Goal: Task Accomplishment & Management: Manage account settings

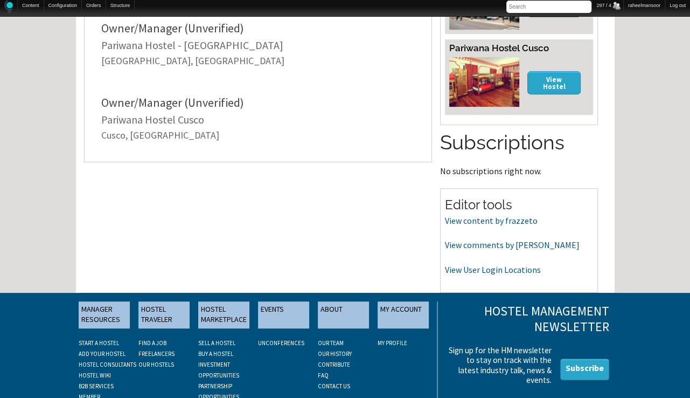
scroll to position [345, 0]
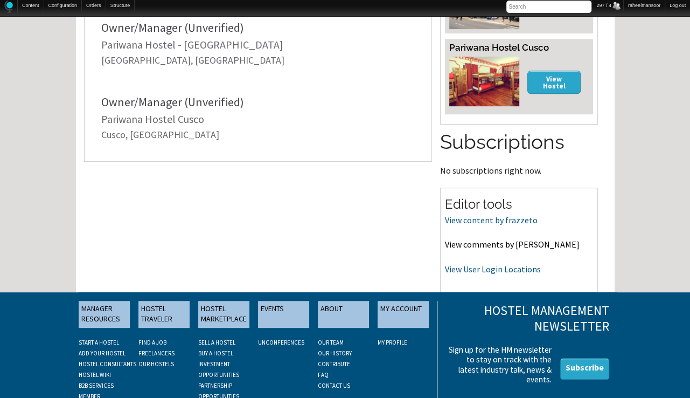
click at [504, 239] on link "View comments by frazzeto" at bounding box center [512, 244] width 135 height 11
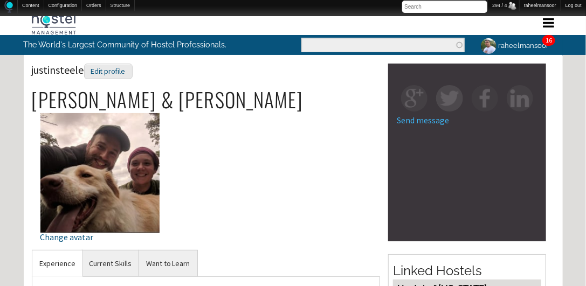
click at [356, 195] on div "justinsteele Edit profile Justin & Melanie Change avatar" at bounding box center [206, 157] width 349 height 186
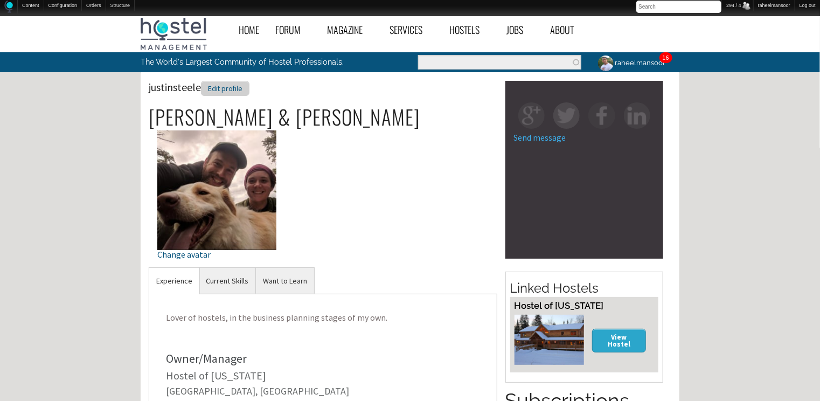
click at [234, 93] on div "Edit profile" at bounding box center [225, 89] width 48 height 16
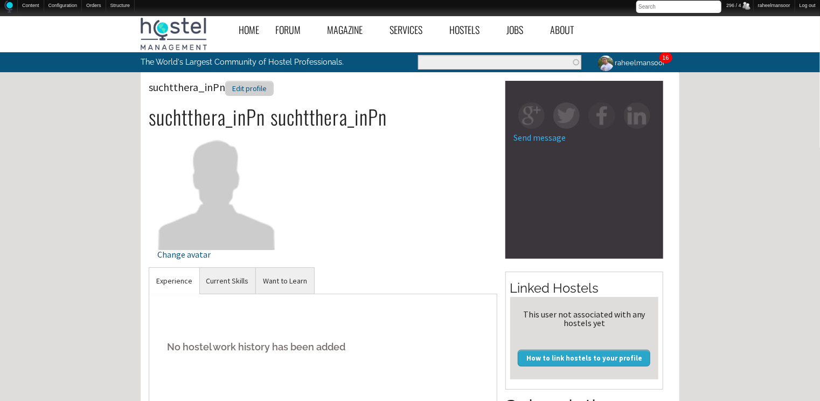
click at [265, 81] on div "Edit profile" at bounding box center [249, 89] width 48 height 16
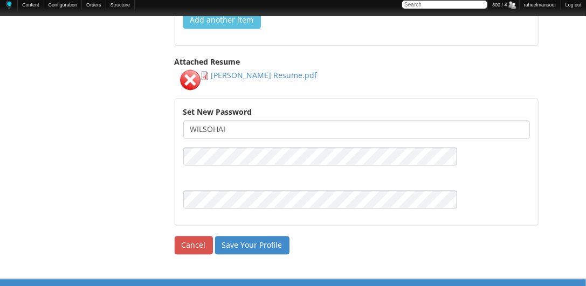
scroll to position [1970, 0]
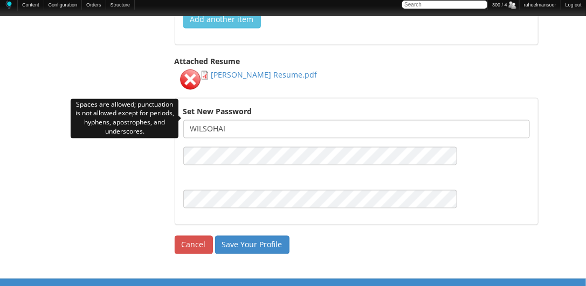
click at [194, 120] on input "WILSOHAI" at bounding box center [356, 129] width 346 height 18
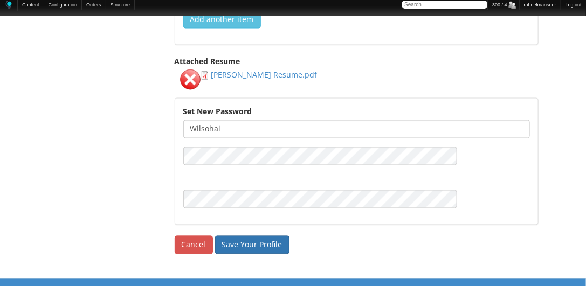
type input "Wilsohai"
click at [260, 236] on input "Save Your Profile" at bounding box center [252, 245] width 74 height 18
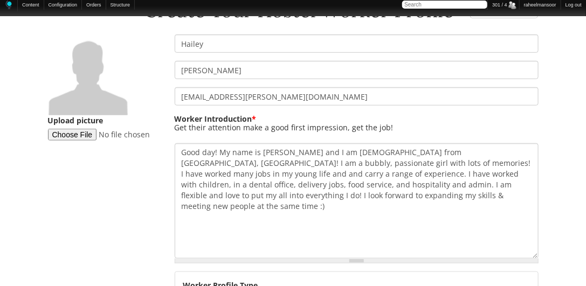
scroll to position [246, 0]
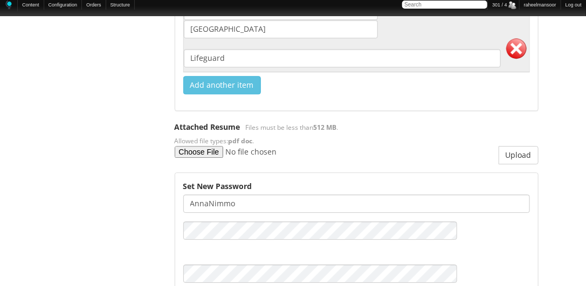
scroll to position [2320, 0]
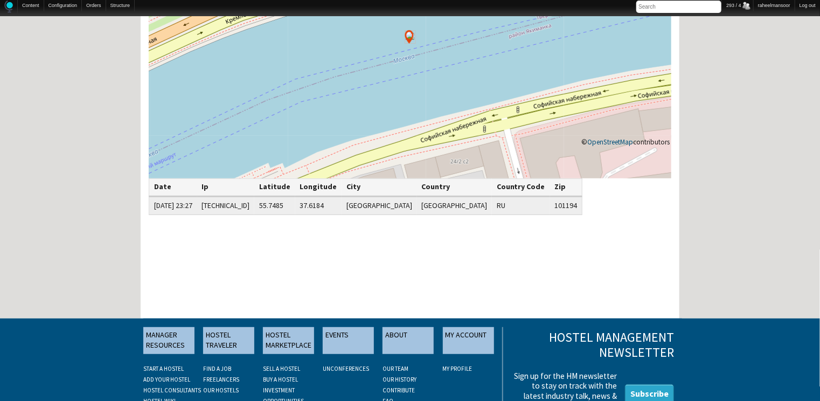
scroll to position [172, 0]
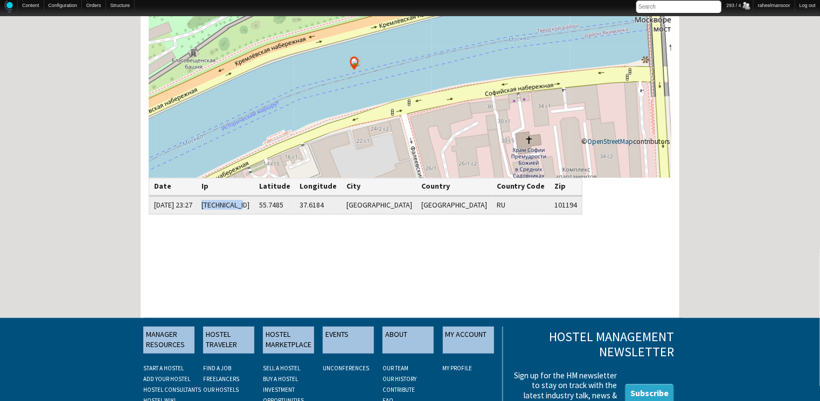
drag, startPoint x: 230, startPoint y: 209, endPoint x: 275, endPoint y: 204, distance: 45.5
click at [255, 204] on td "178.20.42.76" at bounding box center [226, 205] width 58 height 18
copy td "178.20.42.76"
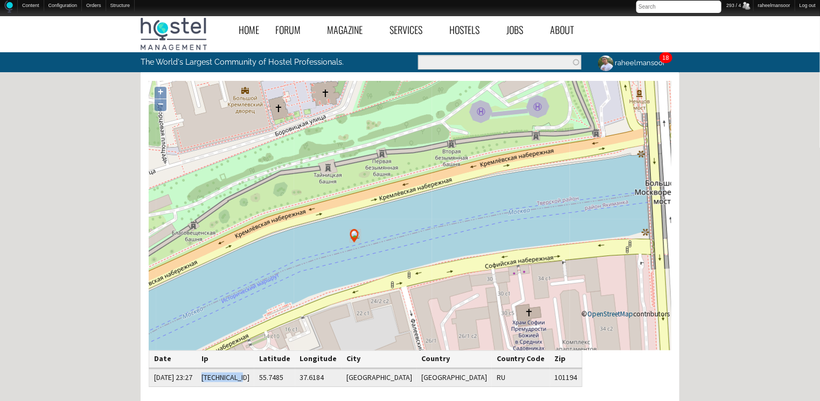
scroll to position [0, 0]
click at [144, 16] on link "IP address blocking" at bounding box center [173, 16] width 86 height 11
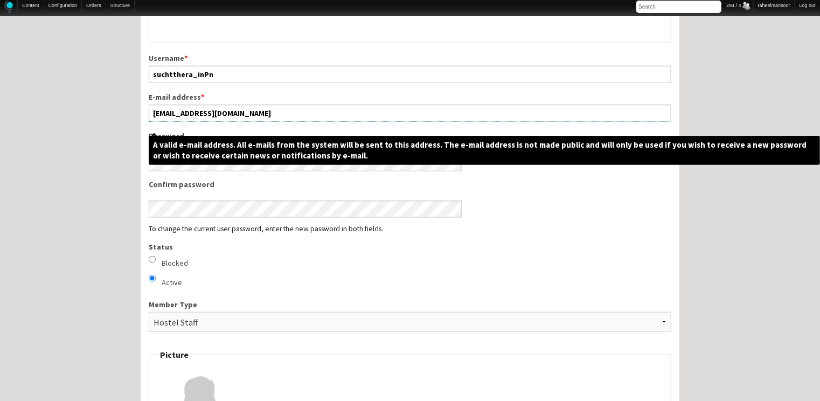
scroll to position [517, 0]
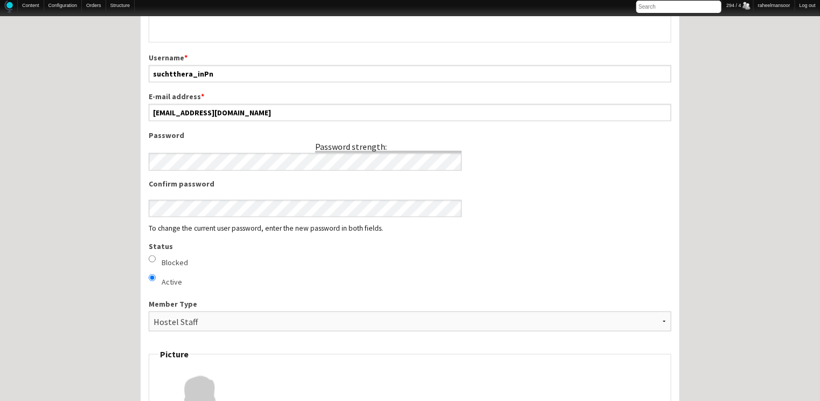
click at [175, 262] on label "Blocked" at bounding box center [175, 262] width 26 height 11
click at [156, 262] on input "Blocked" at bounding box center [152, 258] width 7 height 7
radio input "true"
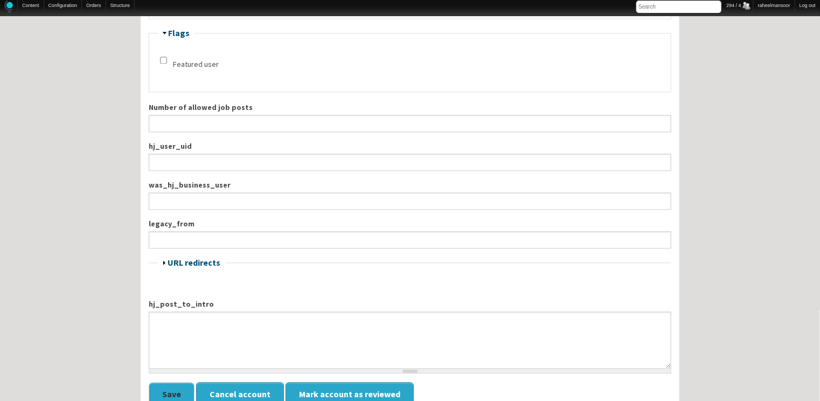
scroll to position [1379, 0]
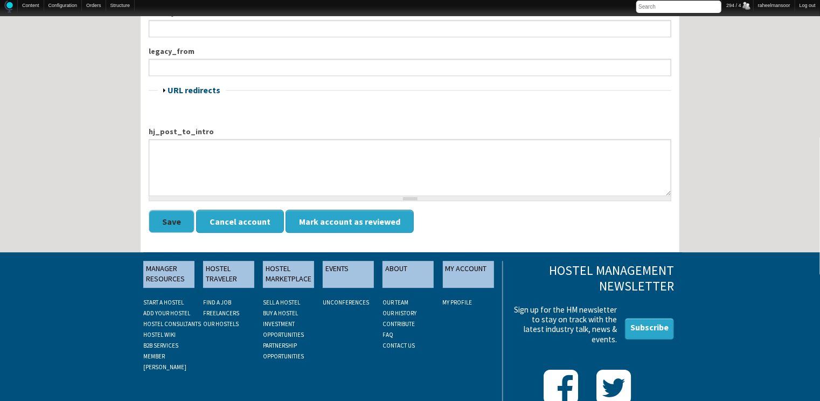
click at [173, 215] on button "Save" at bounding box center [172, 221] width 46 height 23
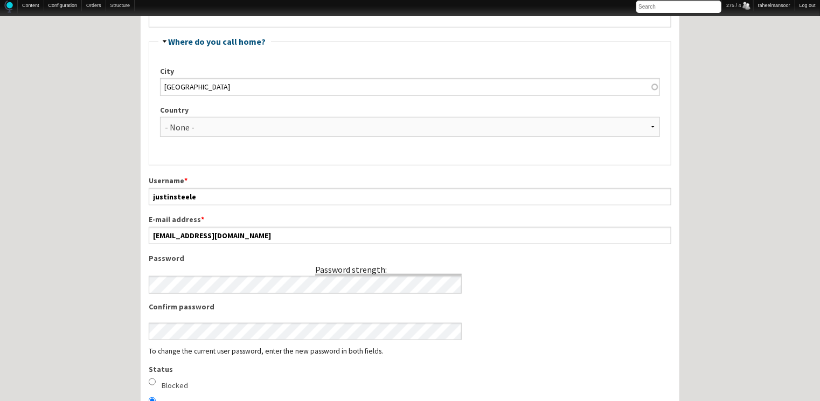
scroll to position [345, 0]
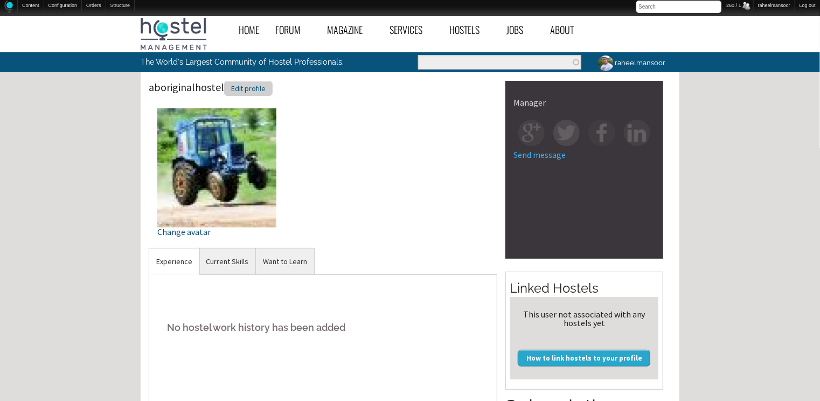
click at [264, 87] on div "Edit profile" at bounding box center [248, 89] width 48 height 16
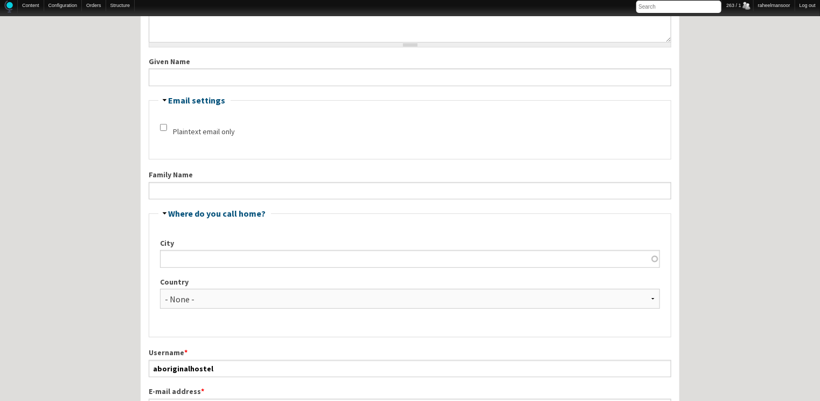
scroll to position [345, 0]
